Goal: Contribute content

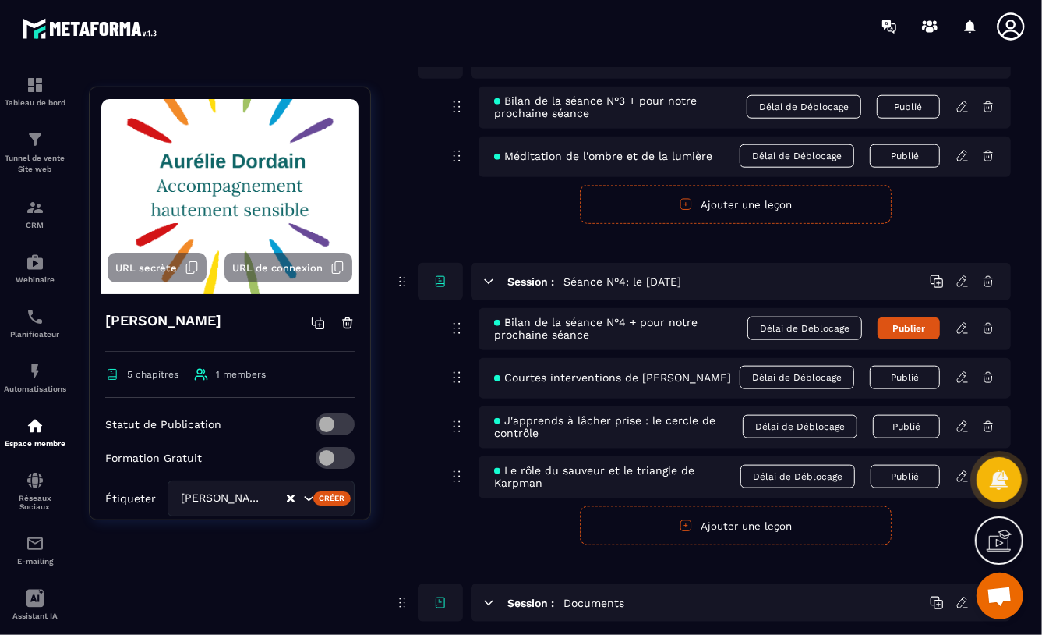
scroll to position [1083, 0]
click at [960, 327] on icon at bounding box center [963, 328] width 14 height 14
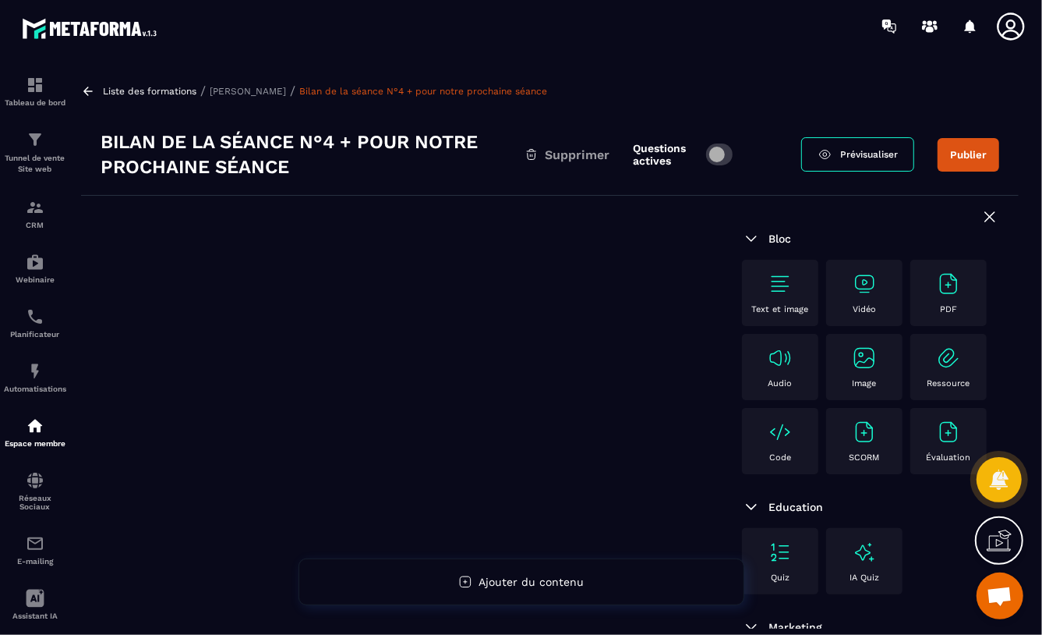
click at [918, 314] on div "PDF" at bounding box center [948, 292] width 61 height 43
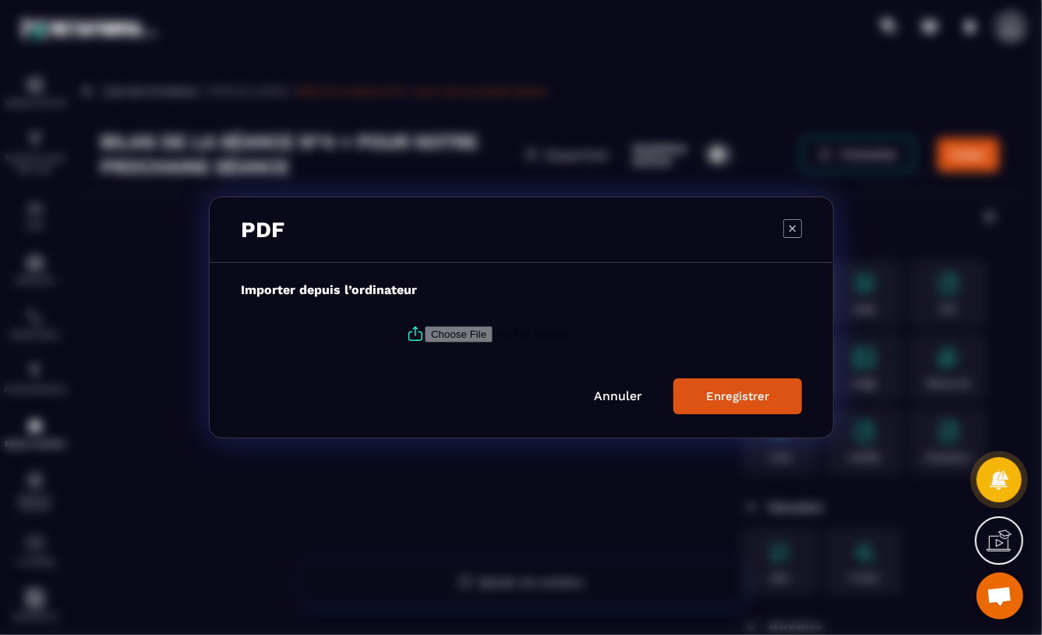
click at [463, 331] on input "Modal window" at bounding box center [531, 334] width 212 height 16
type input "**********"
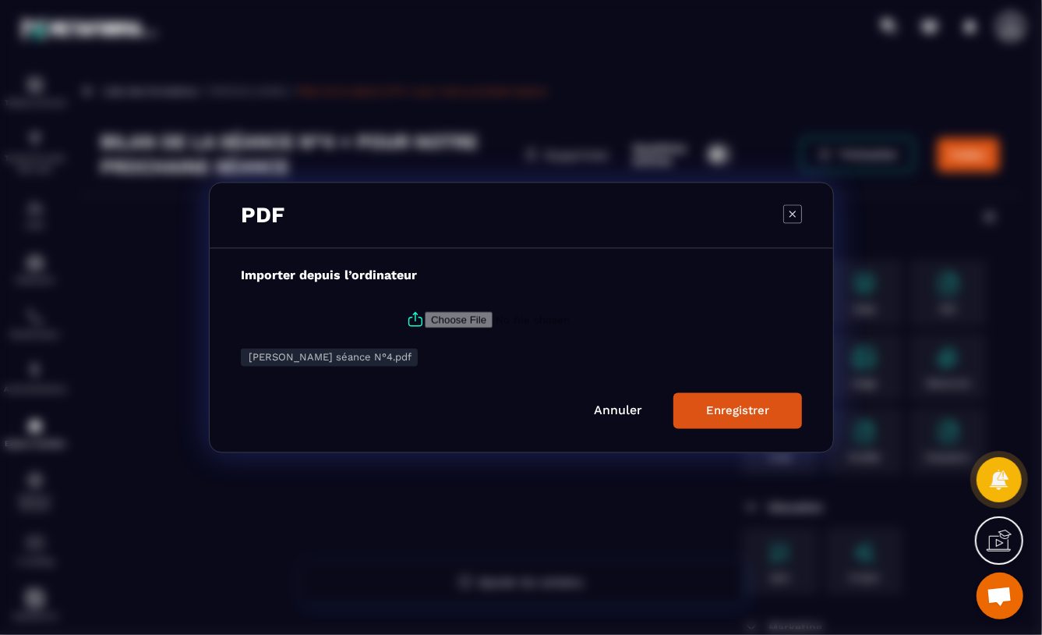
drag, startPoint x: 737, startPoint y: 412, endPoint x: 847, endPoint y: 429, distance: 111.2
click at [737, 412] on div "Enregistrer" at bounding box center [737, 411] width 63 height 14
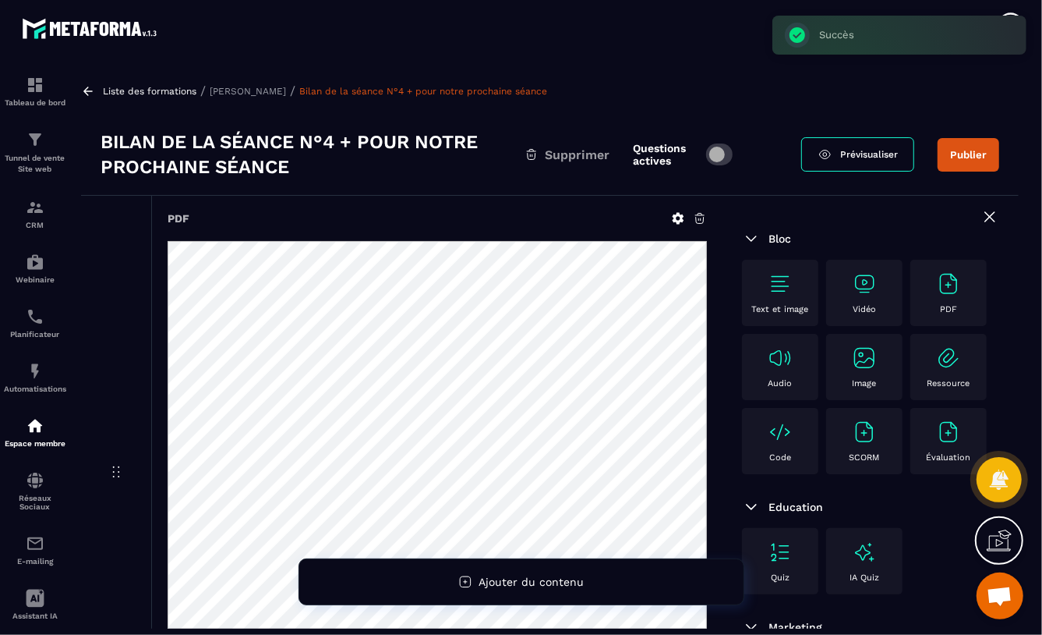
click at [725, 151] on span at bounding box center [719, 154] width 27 height 22
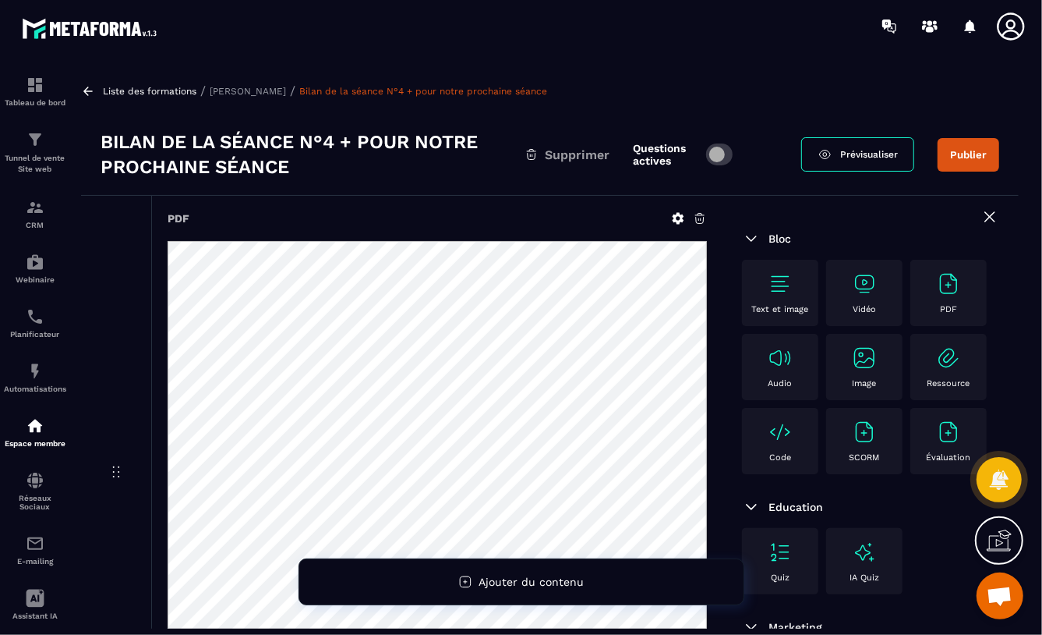
click at [960, 154] on button "Publier" at bounding box center [969, 155] width 62 height 34
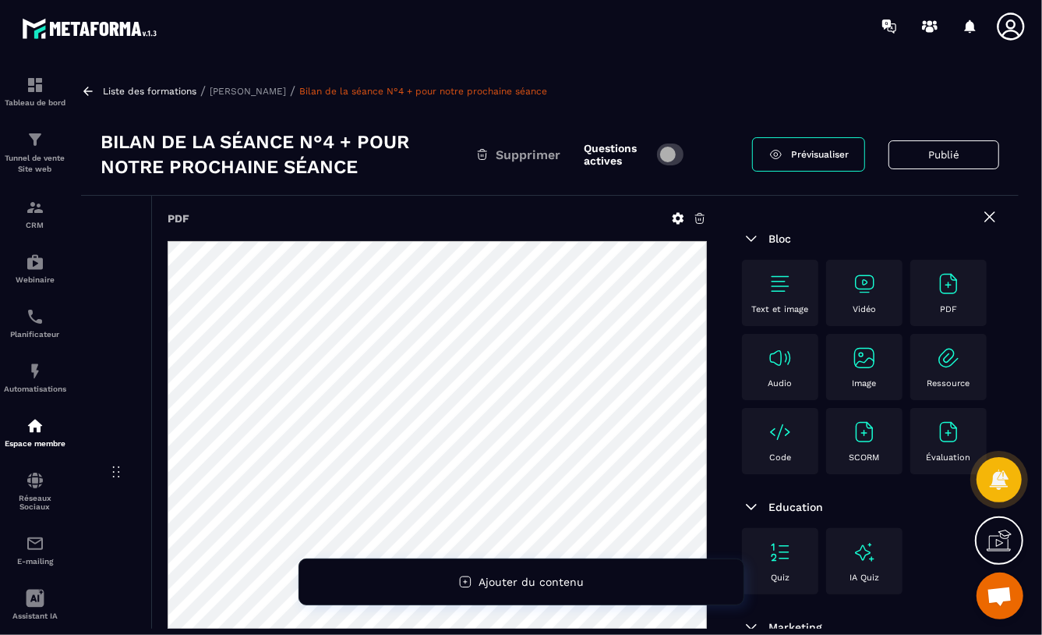
click at [787, 157] on link "Prévisualiser" at bounding box center [808, 154] width 113 height 34
click at [242, 87] on p "[PERSON_NAME]" at bounding box center [248, 91] width 76 height 11
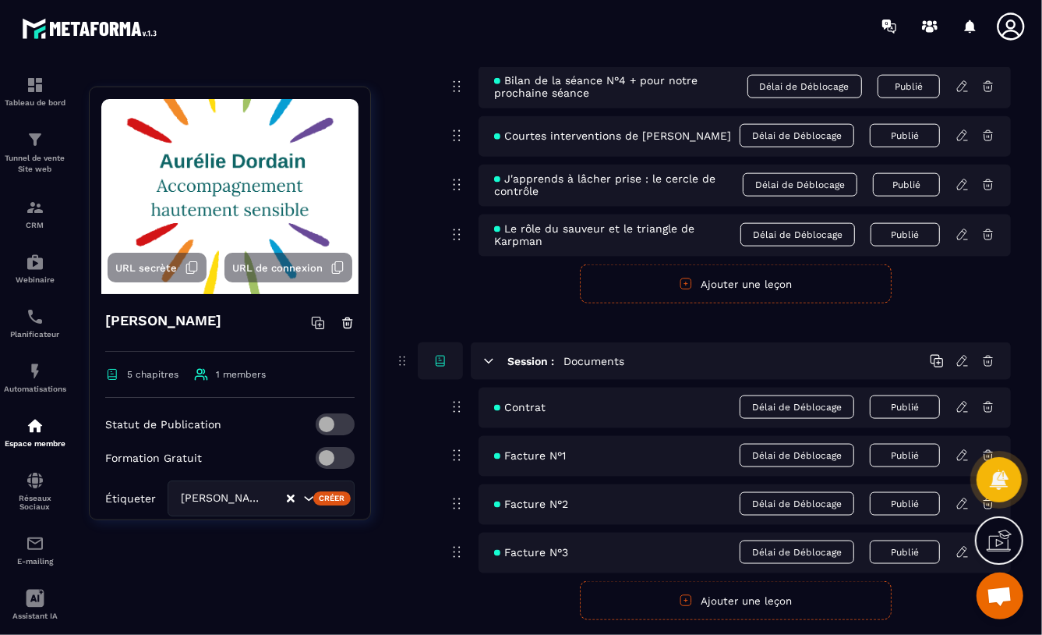
scroll to position [1228, 0]
